Goal: Information Seeking & Learning: Learn about a topic

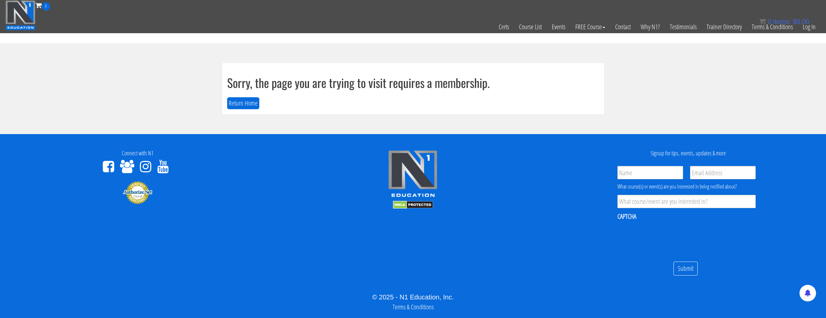
click at [226, 101] on div "Sorry, the page you are trying to visit requires a membership. Return Home" at bounding box center [413, 88] width 382 height 51
click at [234, 98] on button "Return Home" at bounding box center [243, 103] width 32 height 12
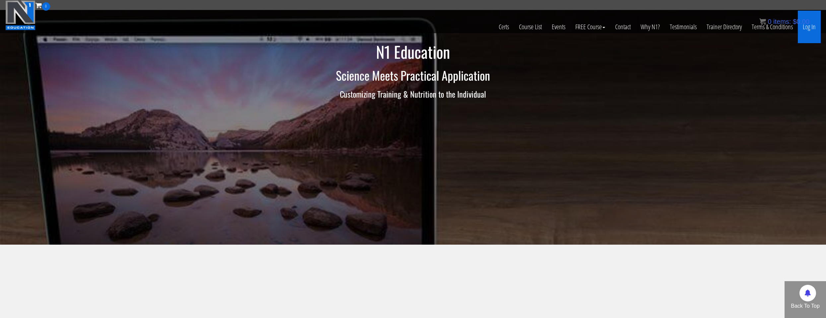
click at [814, 31] on link "Log In" at bounding box center [809, 27] width 23 height 33
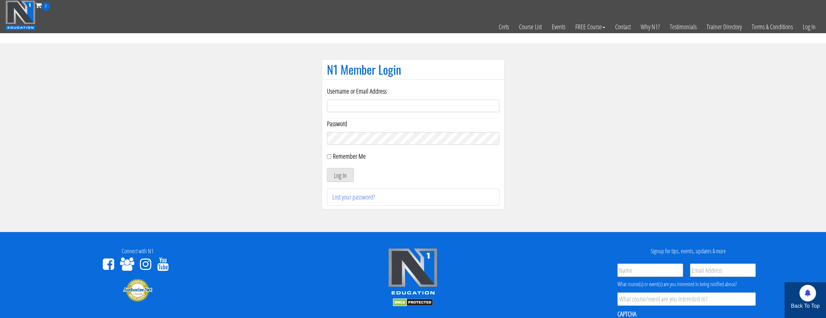
click at [374, 113] on form "Username or Email Address Password Remember Me Log In" at bounding box center [413, 134] width 172 height 96
click at [374, 111] on input "Username or Email Address" at bounding box center [413, 106] width 172 height 13
type input "[EMAIL_ADDRESS][DOMAIN_NAME]"
click at [346, 156] on label "Remember Me" at bounding box center [349, 156] width 33 height 9
click at [331, 156] on input "Remember Me" at bounding box center [329, 156] width 4 height 4
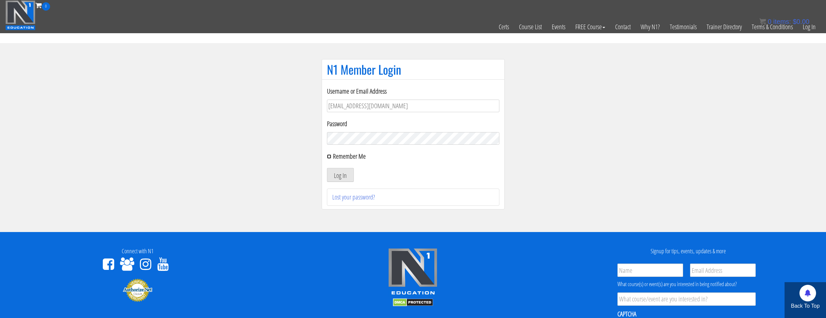
checkbox input "true"
click at [345, 172] on button "Log In" at bounding box center [340, 175] width 27 height 14
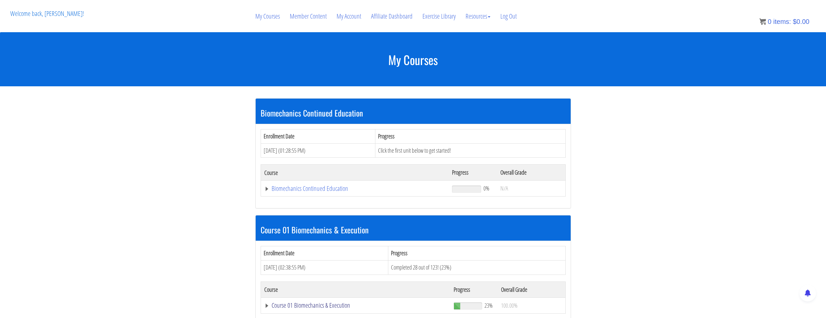
scroll to position [133, 0]
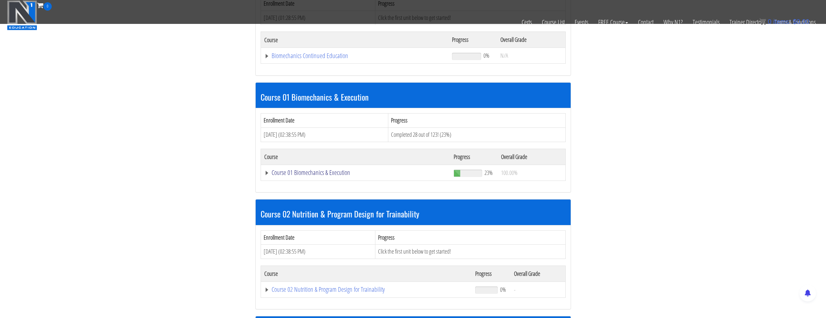
click at [324, 171] on link "Course 01 Biomechanics & Execution" at bounding box center [355, 172] width 183 height 7
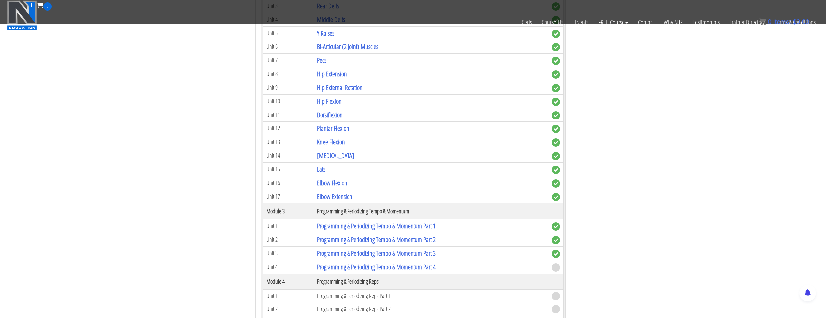
scroll to position [630, 0]
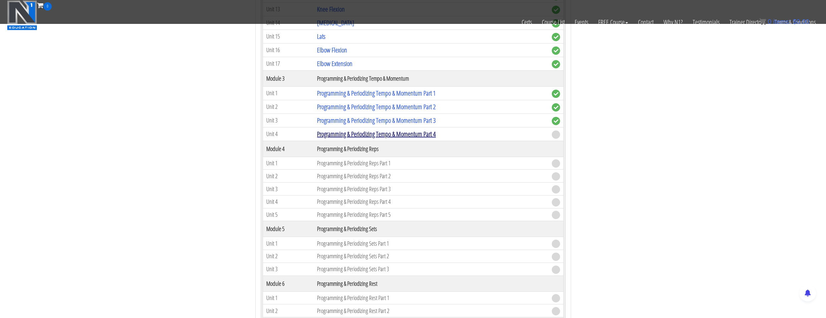
click at [399, 132] on link "Programming & Periodizing Tempo & Momentum Part 4" at bounding box center [376, 133] width 119 height 9
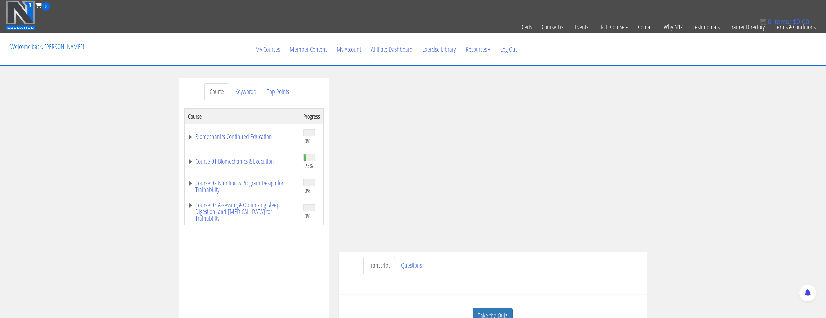
scroll to position [133, 0]
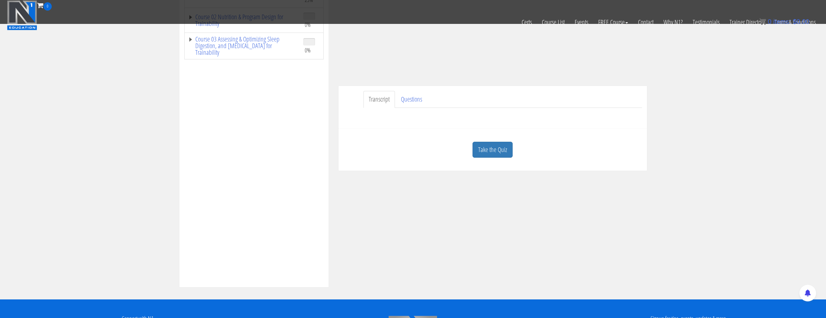
drag, startPoint x: 482, startPoint y: 151, endPoint x: 479, endPoint y: 154, distance: 3.5
click at [481, 151] on link "Take the Quiz" at bounding box center [493, 150] width 40 height 16
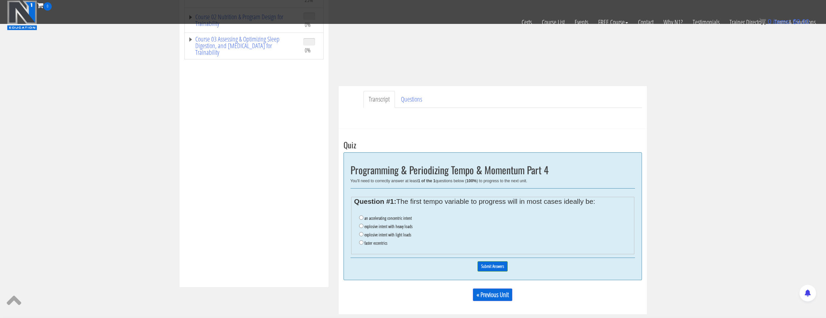
click at [390, 220] on label "an accelerating concentric intent" at bounding box center [388, 217] width 47 height 5
click at [364, 220] on input "an accelerating concentric intent" at bounding box center [361, 217] width 4 height 4
radio input "true"
click at [486, 262] on input "Submit Answers" at bounding box center [493, 266] width 30 height 10
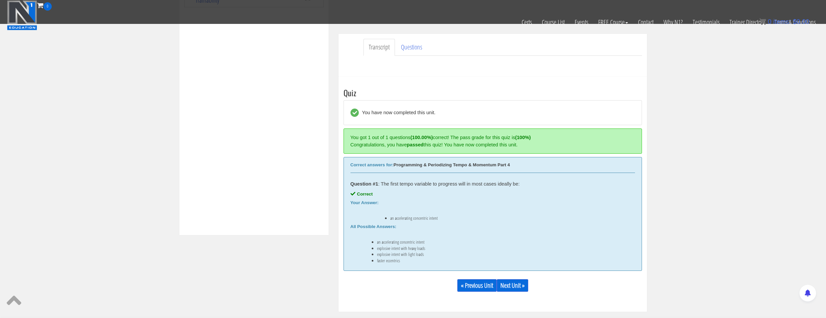
scroll to position [252, 0]
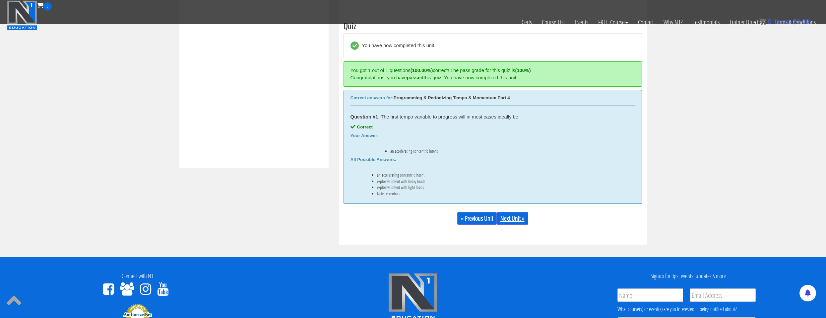
click at [510, 220] on link "Next Unit »" at bounding box center [513, 218] width 32 height 13
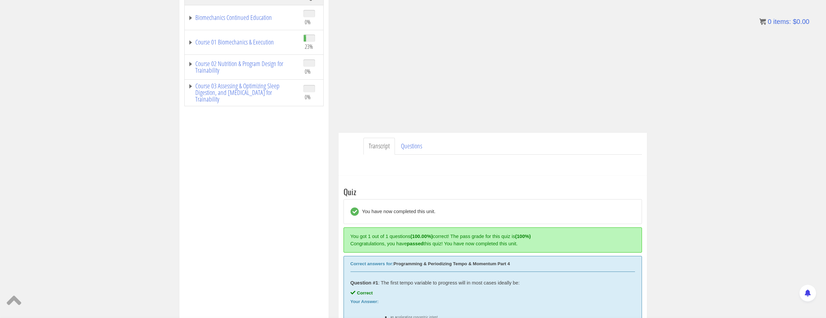
scroll to position [20, 0]
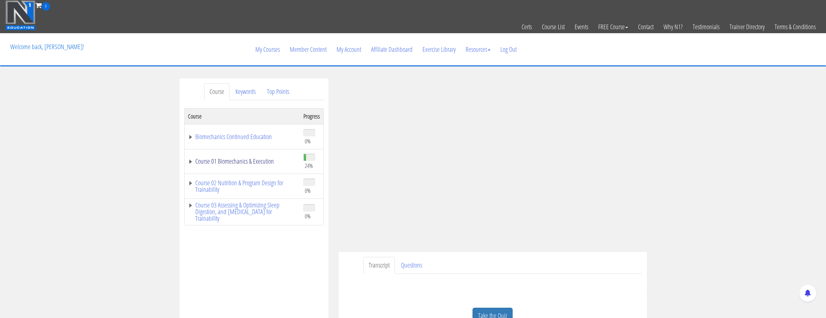
click at [261, 161] on link "Course 01 Biomechanics & Execution" at bounding box center [242, 161] width 109 height 7
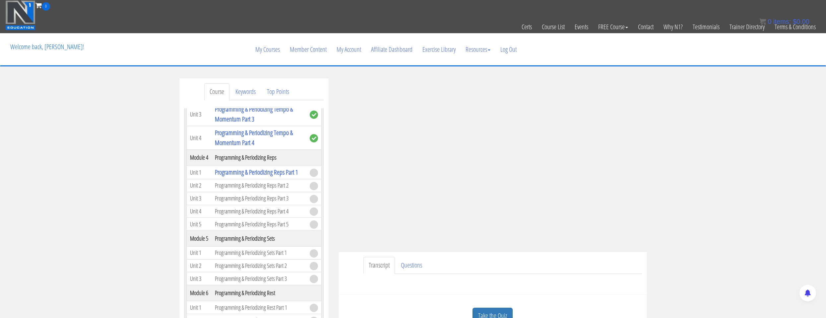
scroll to position [133, 0]
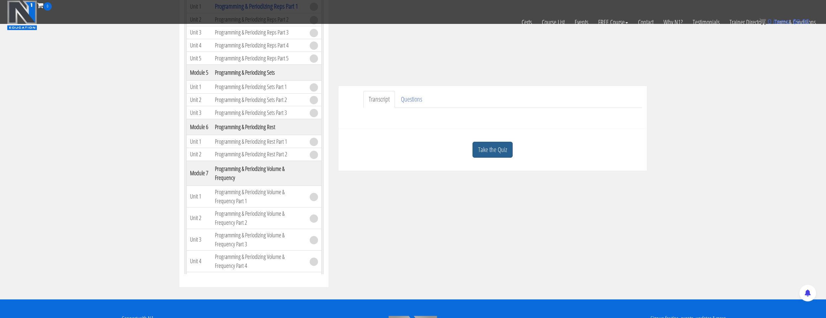
click at [498, 154] on link "Take the Quiz" at bounding box center [493, 150] width 40 height 16
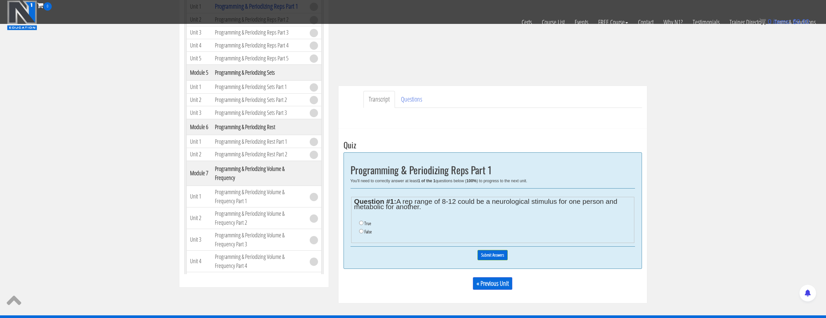
click at [364, 223] on li "True" at bounding box center [495, 223] width 272 height 8
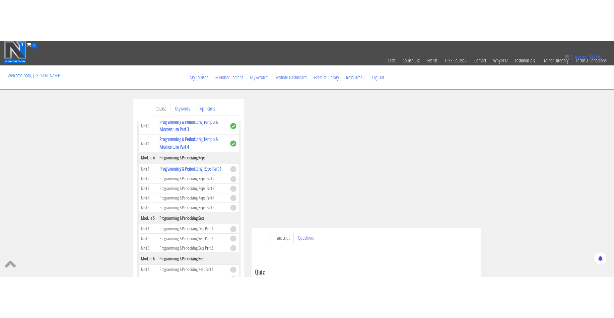
scroll to position [564, 0]
